Goal: Navigation & Orientation: Find specific page/section

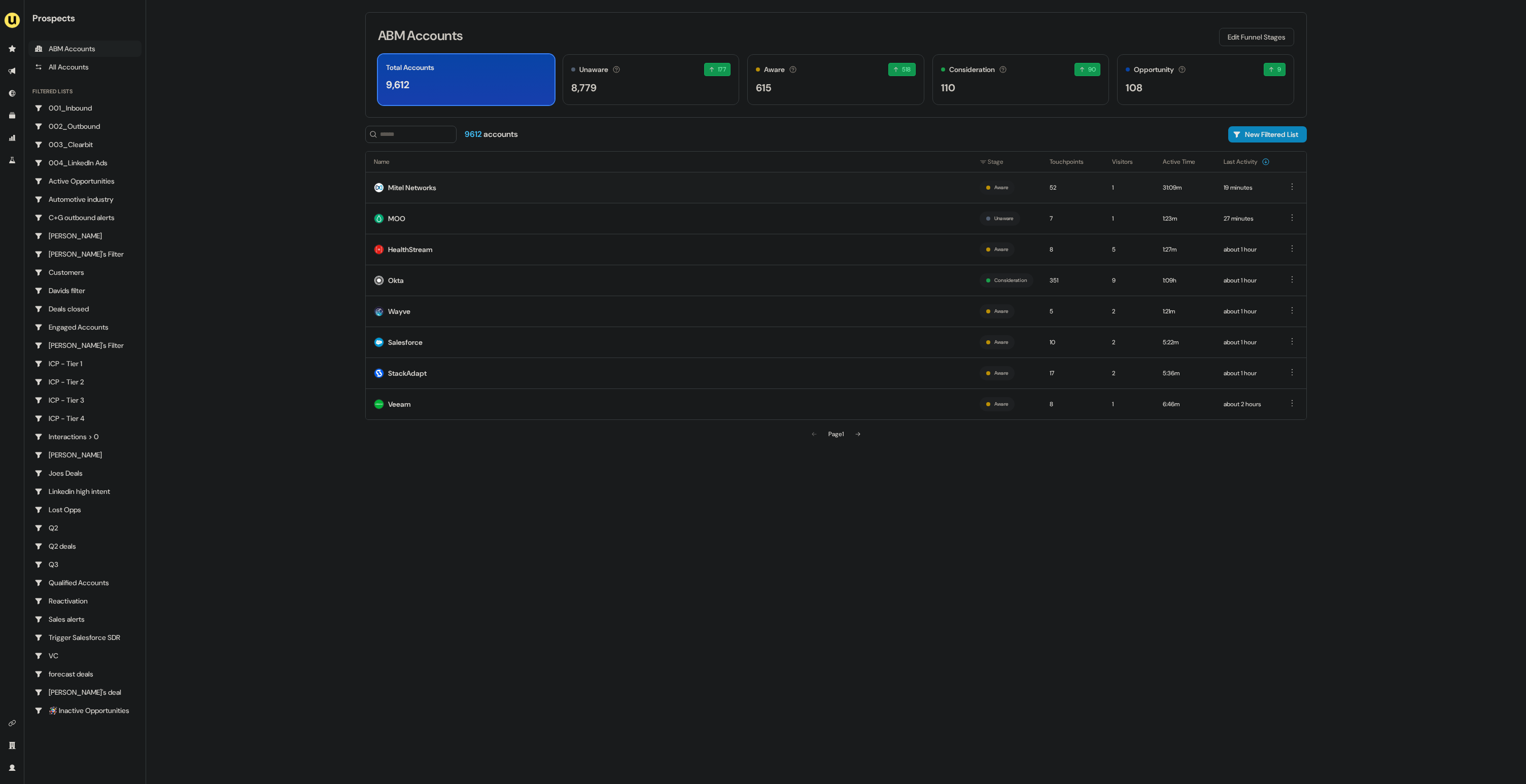
click at [418, 181] on td "Mitel Networks" at bounding box center [669, 187] width 605 height 31
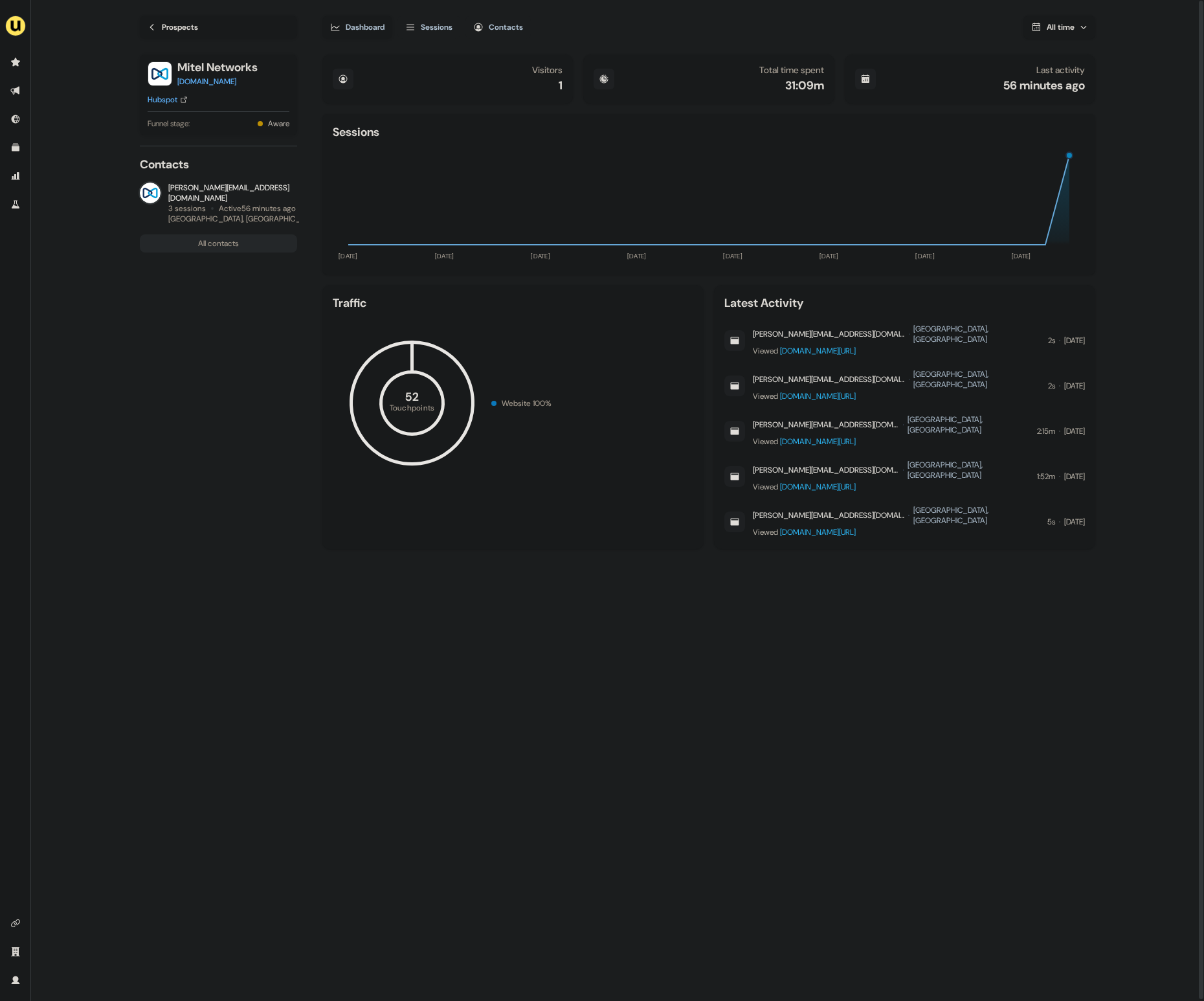
click at [156, 25] on icon at bounding box center [152, 26] width 9 height 9
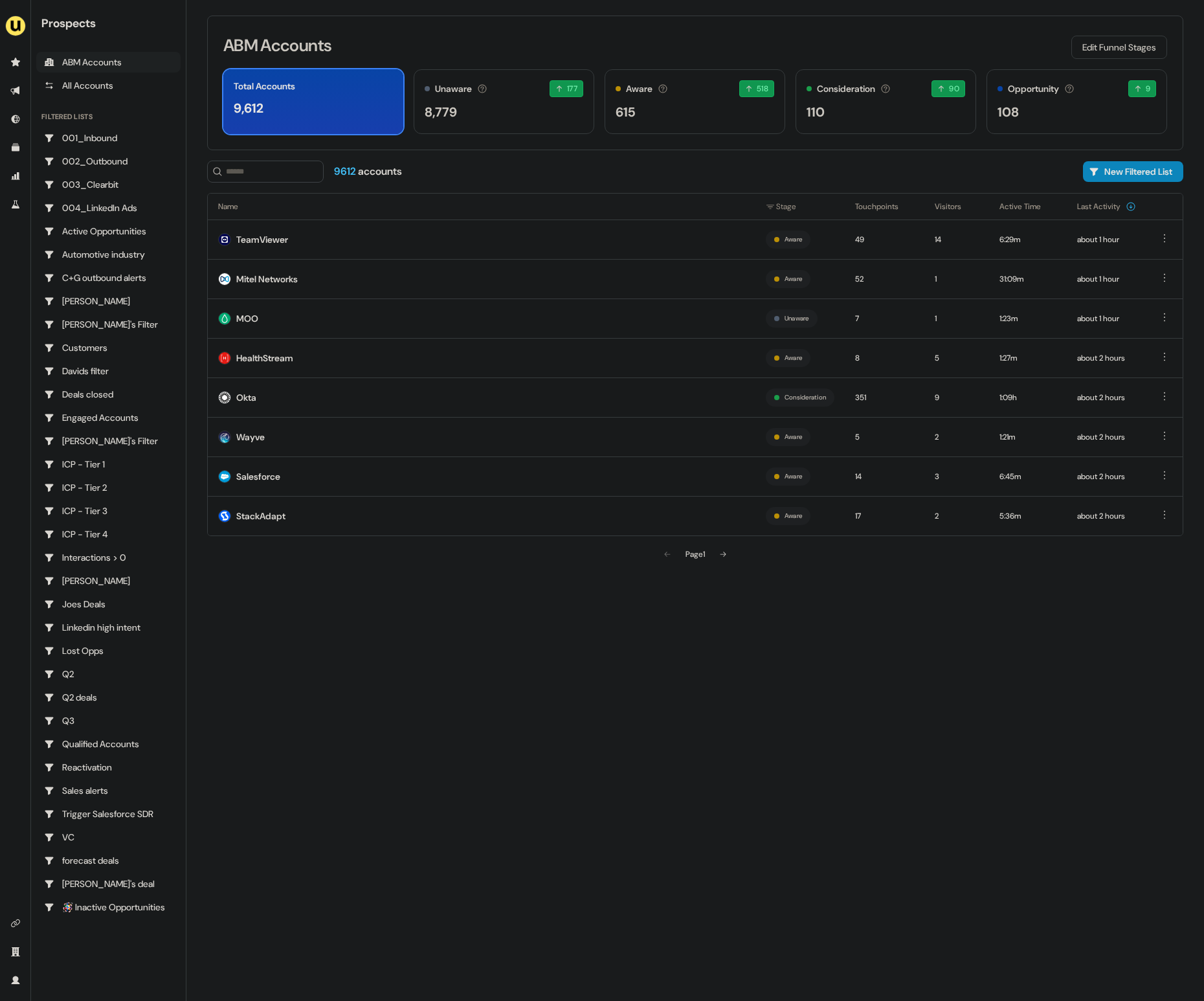
click at [284, 237] on div "TeamViewer" at bounding box center [262, 239] width 52 height 13
